Goal: Check status: Check status

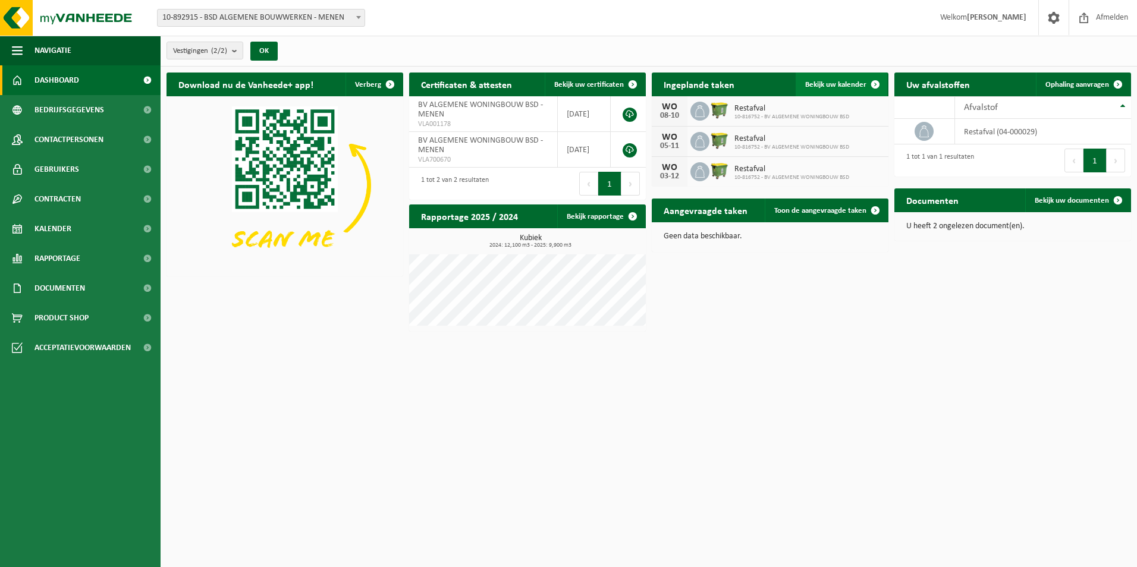
click at [847, 86] on span "Bekijk uw kalender" at bounding box center [835, 85] width 61 height 8
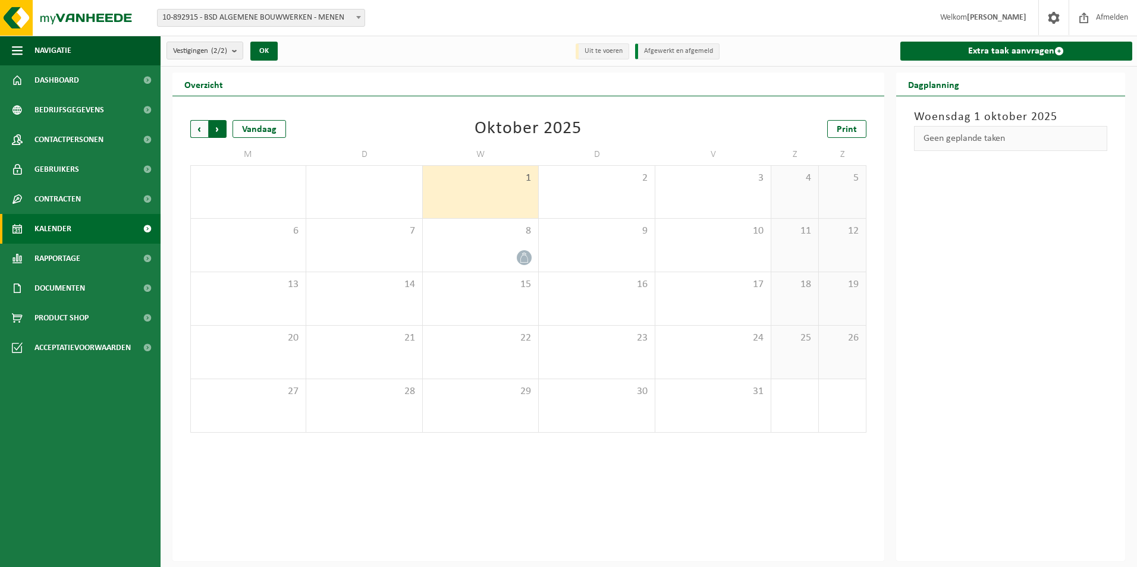
click at [203, 129] on span "Vorige" at bounding box center [199, 129] width 18 height 18
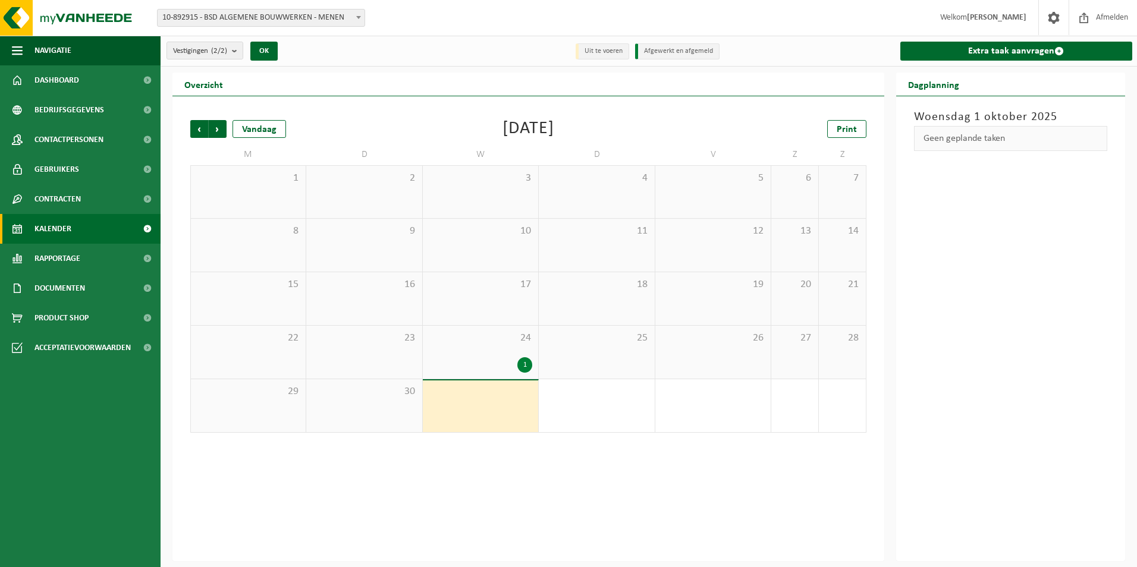
click at [84, 232] on link "Kalender" at bounding box center [80, 229] width 161 height 30
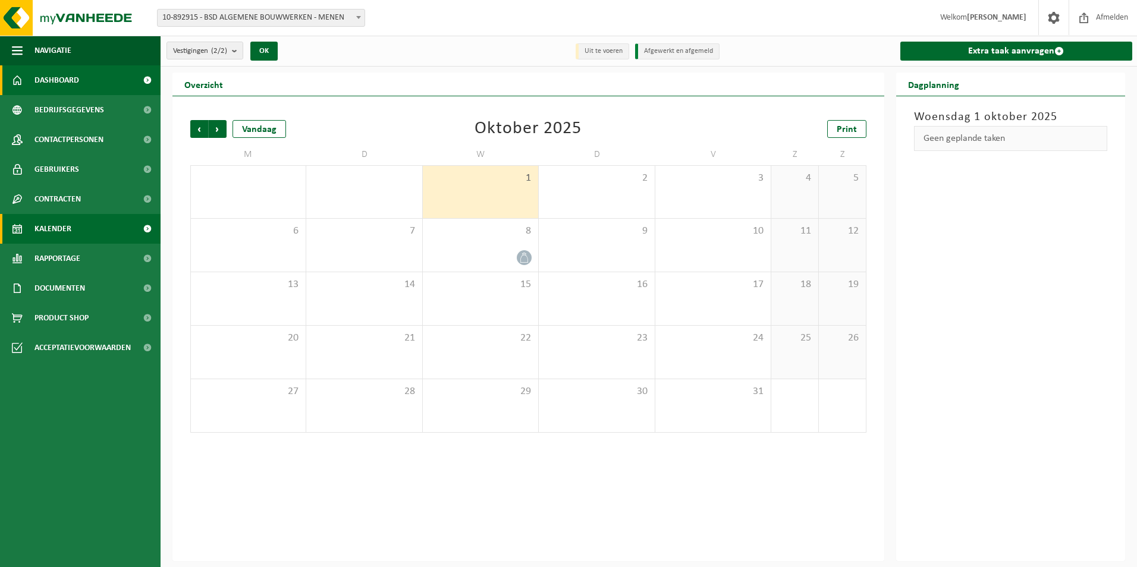
click at [116, 77] on link "Dashboard" at bounding box center [80, 80] width 161 height 30
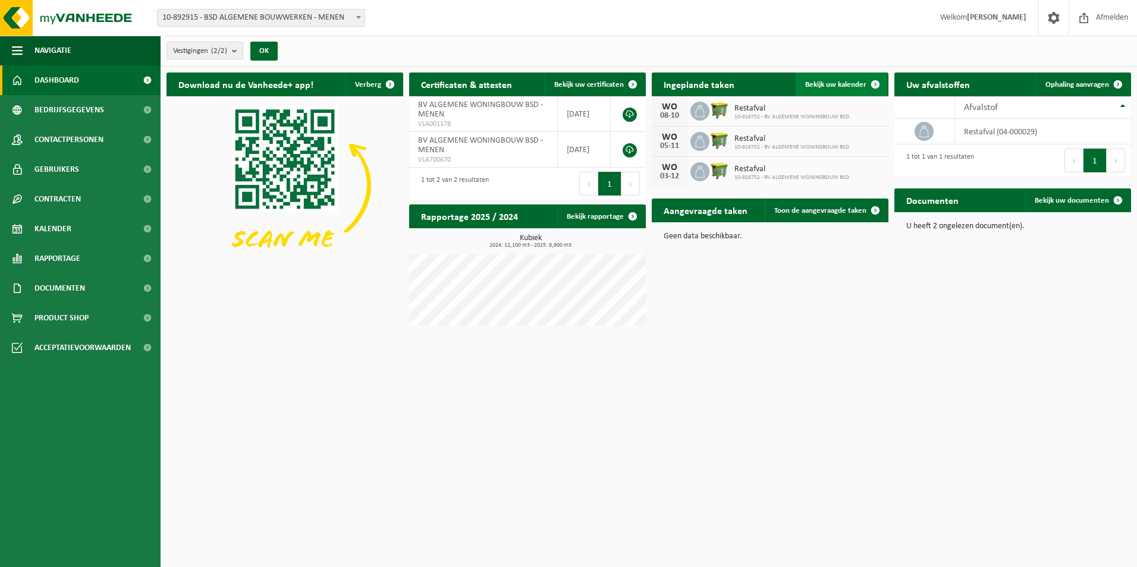
click at [820, 79] on link "Bekijk uw kalender" at bounding box center [841, 85] width 92 height 24
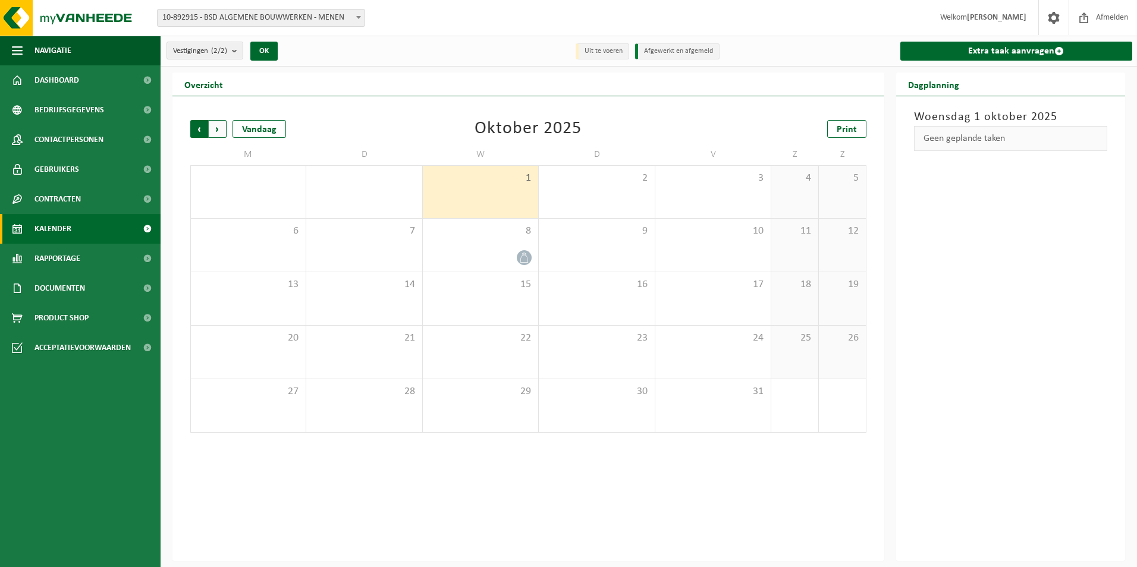
click at [223, 133] on span "Volgende" at bounding box center [218, 129] width 18 height 18
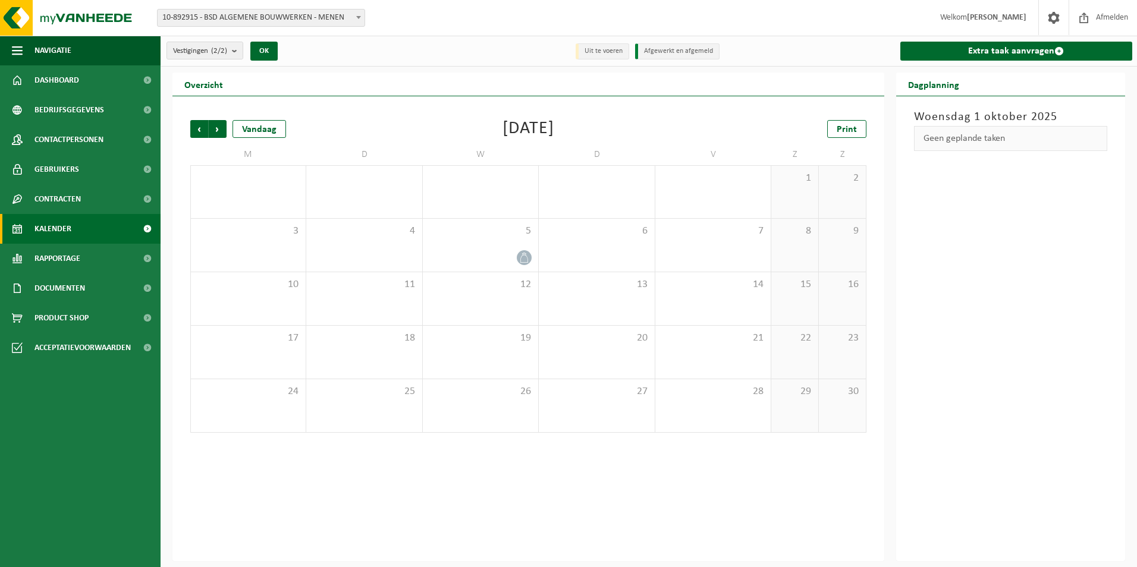
click at [223, 133] on span "Volgende" at bounding box center [218, 129] width 18 height 18
click at [221, 131] on span "Volgende" at bounding box center [218, 129] width 18 height 18
click at [202, 131] on span "Vorige" at bounding box center [199, 129] width 18 height 18
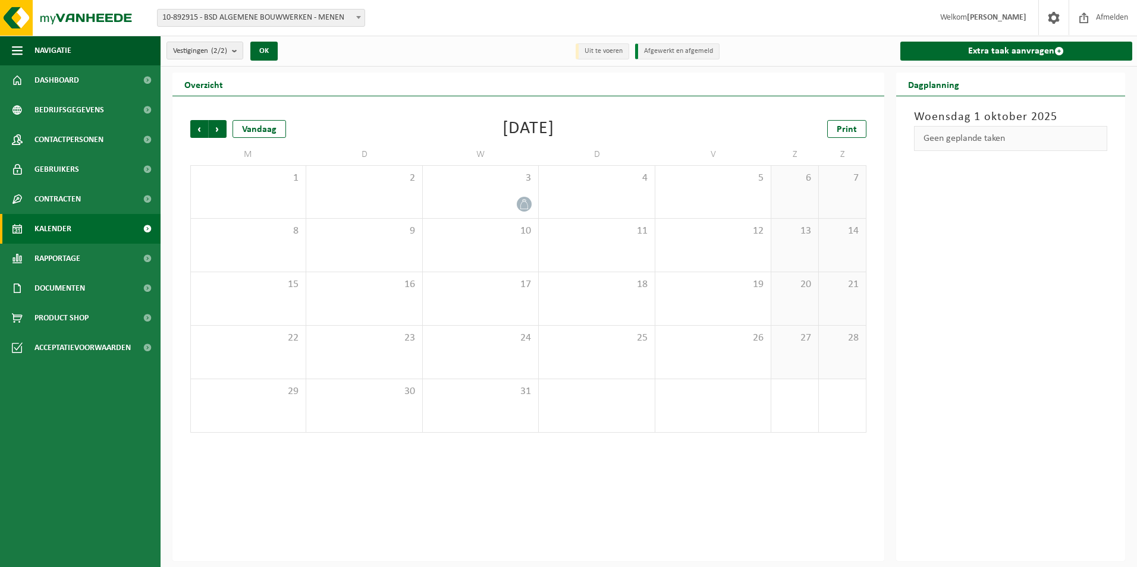
click at [202, 131] on span "Vorige" at bounding box center [199, 129] width 18 height 18
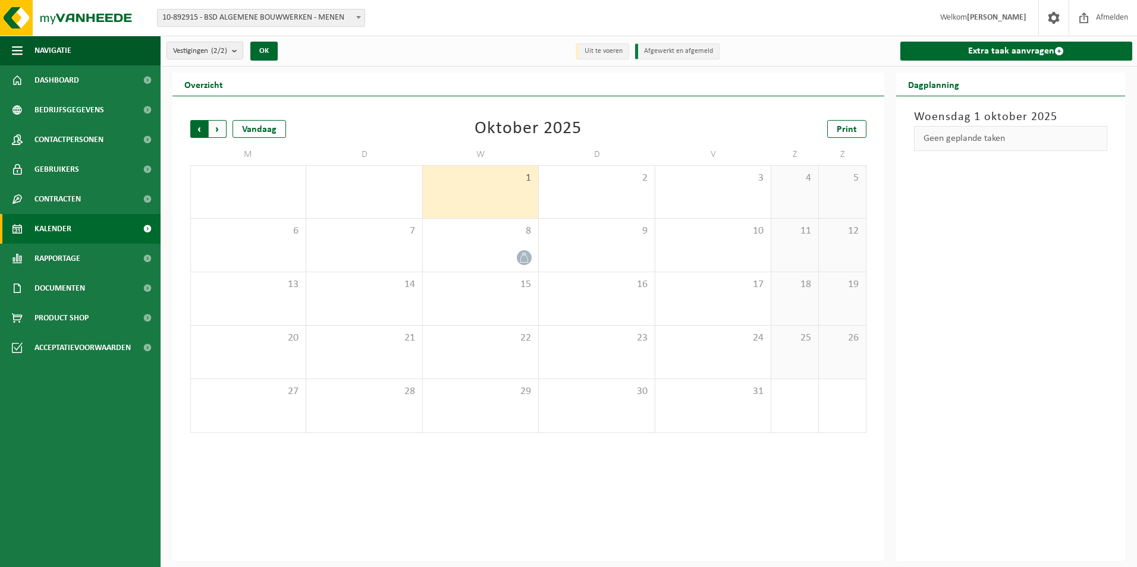
click at [222, 129] on span "Volgende" at bounding box center [218, 129] width 18 height 18
